Goal: Ask a question: Seek information or help from site administrators or community

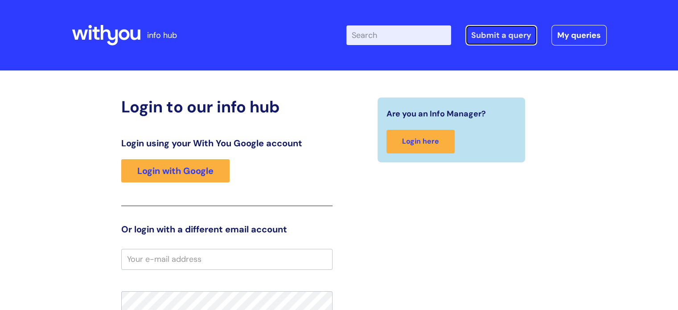
click at [487, 30] on link "Submit a query" at bounding box center [502, 35] width 72 height 21
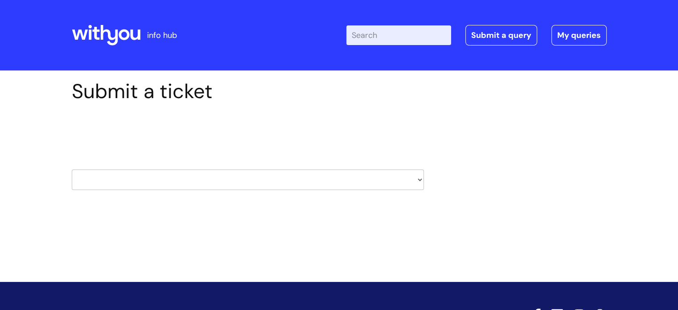
click at [416, 177] on select "HR / People IT and Support Clinical Drug Alerts Finance Accounts Data Support T…" at bounding box center [248, 179] width 352 height 21
select select "hr_/_people"
click at [72, 169] on select "HR / People IT and Support Clinical Drug Alerts Finance Accounts Data Support T…" at bounding box center [248, 179] width 352 height 21
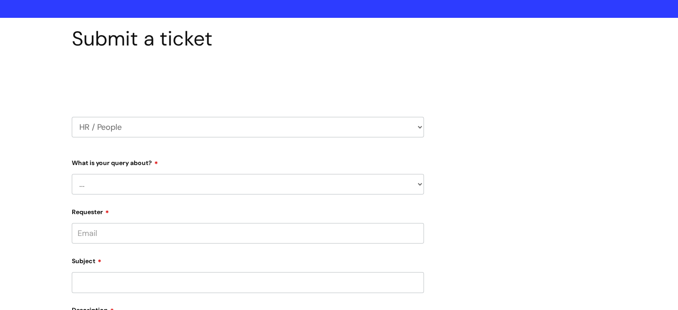
scroll to position [134, 0]
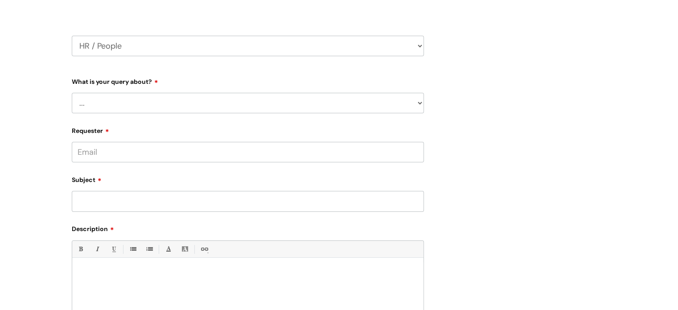
click at [417, 104] on select "... Absence Query Holiday Query Employee change request General HR Query iTrent…" at bounding box center [248, 103] width 352 height 21
select select "New starter"
click at [72, 93] on select "... Absence Query Holiday Query Employee change request General HR Query iTrent…" at bounding box center [248, 103] width 352 height 21
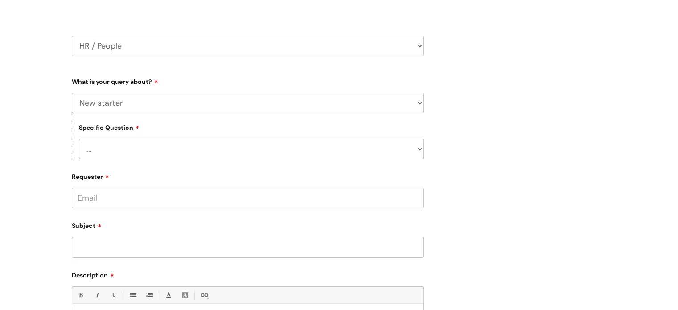
click at [156, 150] on select "... When will my new starter be processed on iTrent When will my new starter re…" at bounding box center [251, 149] width 345 height 21
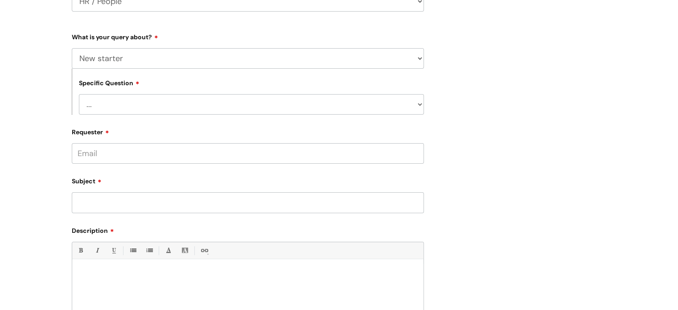
click at [114, 154] on input "Requester" at bounding box center [248, 153] width 352 height 21
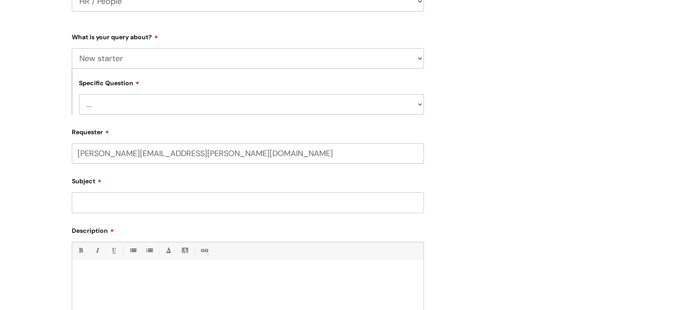
type input "[PERSON_NAME][EMAIL_ADDRESS][PERSON_NAME][DOMAIN_NAME]"
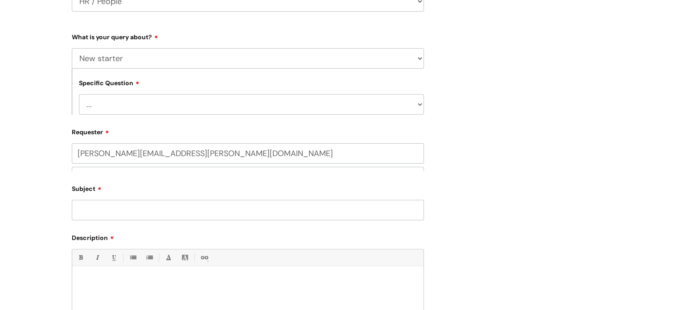
click at [109, 203] on div "Subject" at bounding box center [248, 201] width 352 height 40
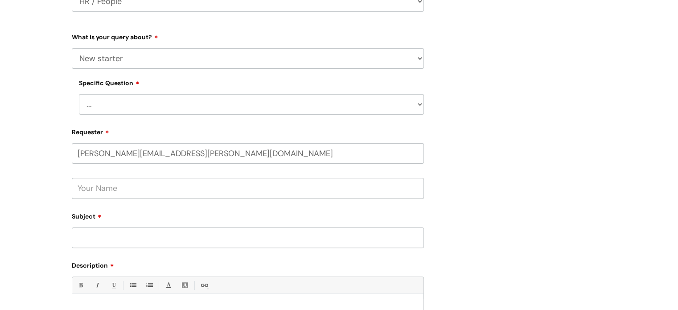
click at [95, 190] on input "text" at bounding box center [248, 188] width 352 height 21
click at [96, 190] on input "Deniise Lloyd" at bounding box center [248, 188] width 352 height 21
type input "Denise Lloyd"
click at [94, 233] on input "Subject" at bounding box center [248, 237] width 352 height 21
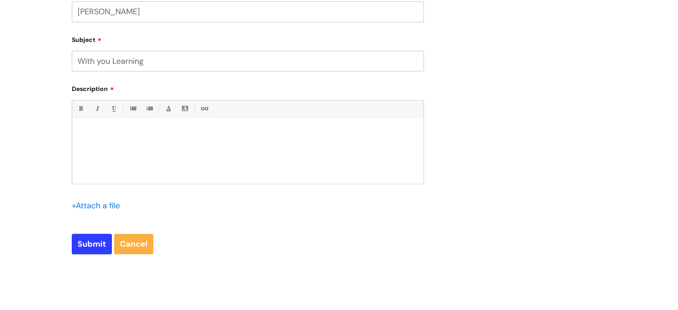
scroll to position [357, 0]
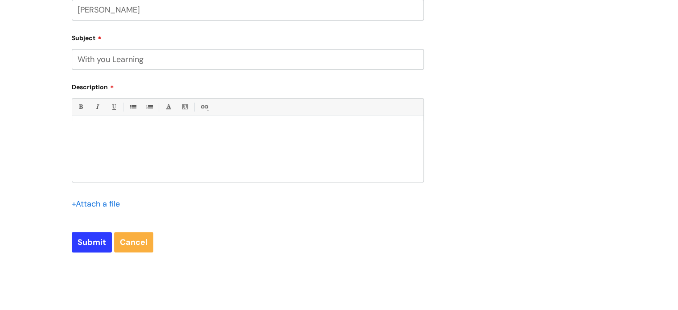
type input "With you Learning"
click at [100, 130] on p at bounding box center [248, 131] width 338 height 8
click at [114, 148] on div at bounding box center [247, 151] width 351 height 62
click at [120, 151] on div "Could you please advise if withyou learning has been" at bounding box center [247, 151] width 351 height 62
click at [162, 132] on p "Could you please advise if withyou learning has been" at bounding box center [248, 131] width 338 height 8
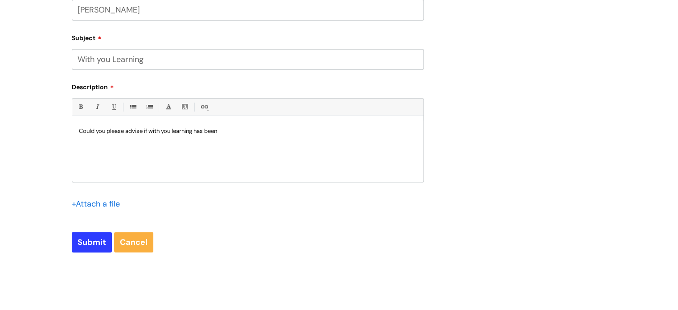
click at [223, 132] on p "Could you please advise if with you learning has been" at bounding box center [248, 131] width 338 height 8
click at [150, 130] on p "Could you please advise if with you learning has been set up for Tamsin Bentley." at bounding box center [248, 131] width 338 height 8
click at [195, 128] on p "Could you please advise if 'with you learning has been set up for Tamsin Bentle…" at bounding box center [248, 131] width 338 height 8
click at [256, 157] on p "Denise" at bounding box center [248, 155] width 338 height 8
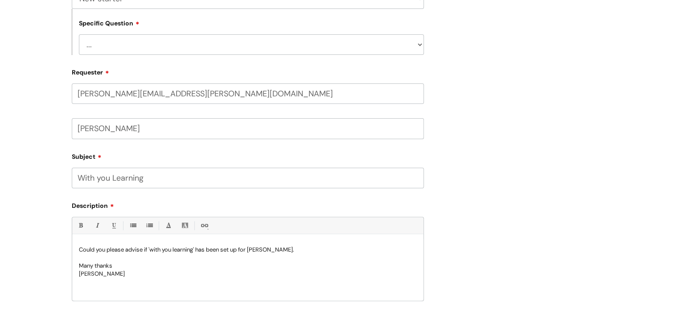
scroll to position [223, 0]
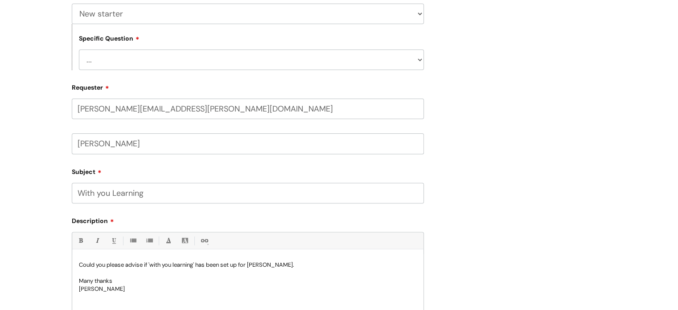
click at [105, 65] on select "... When will my new starter be processed on iTrent When will my new starter re…" at bounding box center [251, 59] width 345 height 21
click at [463, 113] on div "Submit a ticket Select issue type HR / People IT and Support Clinical Drug Aler…" at bounding box center [339, 128] width 549 height 544
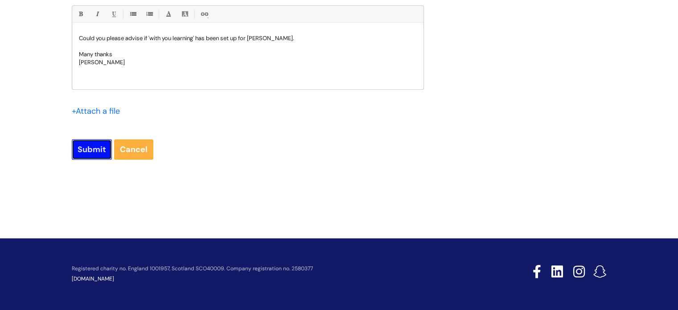
click at [82, 151] on input "Submit" at bounding box center [92, 149] width 40 height 21
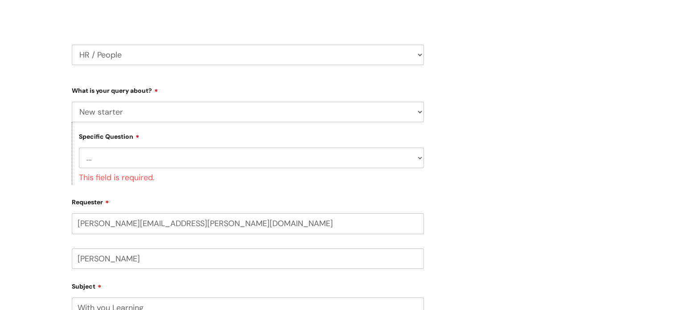
scroll to position [109, 0]
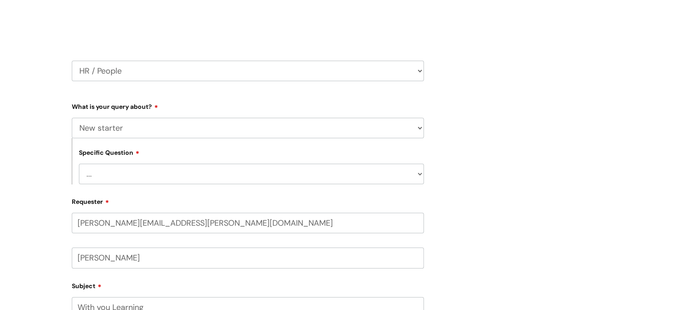
click at [111, 173] on select "... When will my new starter be processed on iTrent When will my new starter re…" at bounding box center [251, 174] width 345 height 21
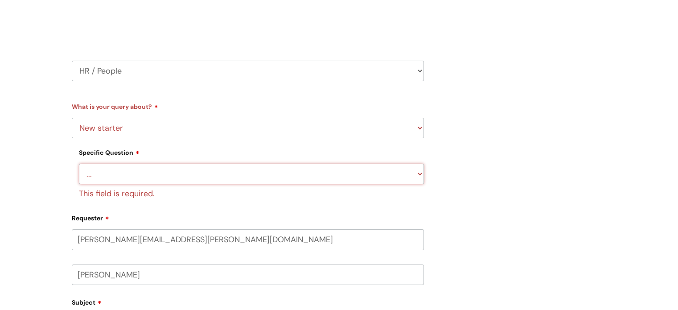
select select "When will my new starter receive IT account logins (Linked to IT)"
click at [79, 164] on select "... When will my new starter be processed on iTrent When will my new starter re…" at bounding box center [251, 174] width 345 height 21
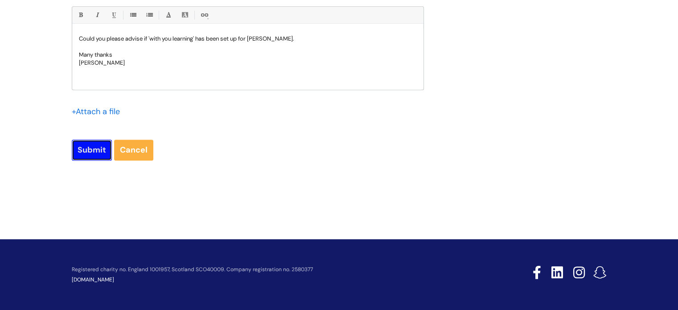
scroll to position [449, 0]
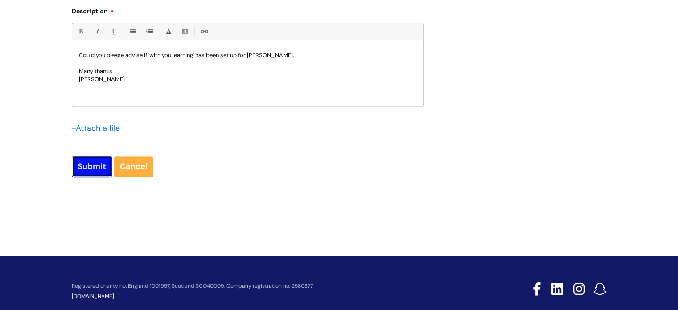
click at [97, 156] on input "Submit" at bounding box center [92, 166] width 40 height 21
type input "Please Wait..."
